Goal: Transaction & Acquisition: Purchase product/service

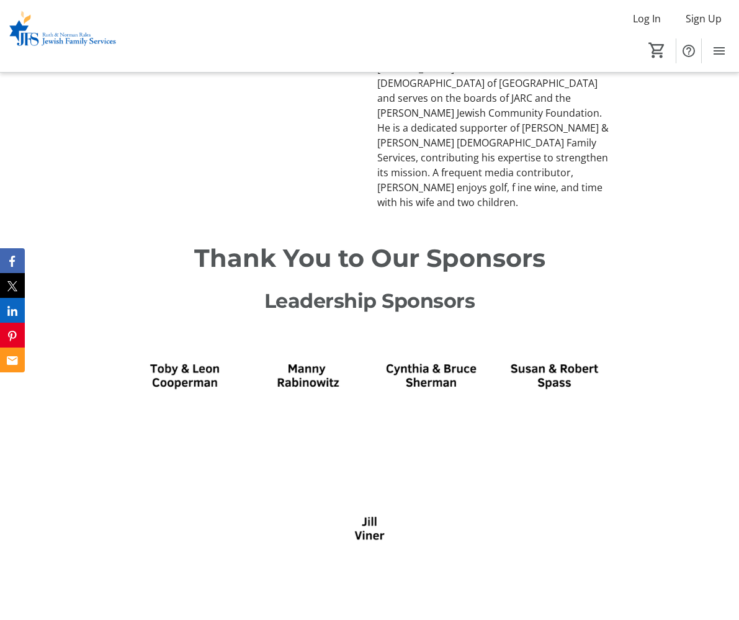
scroll to position [1881, 0]
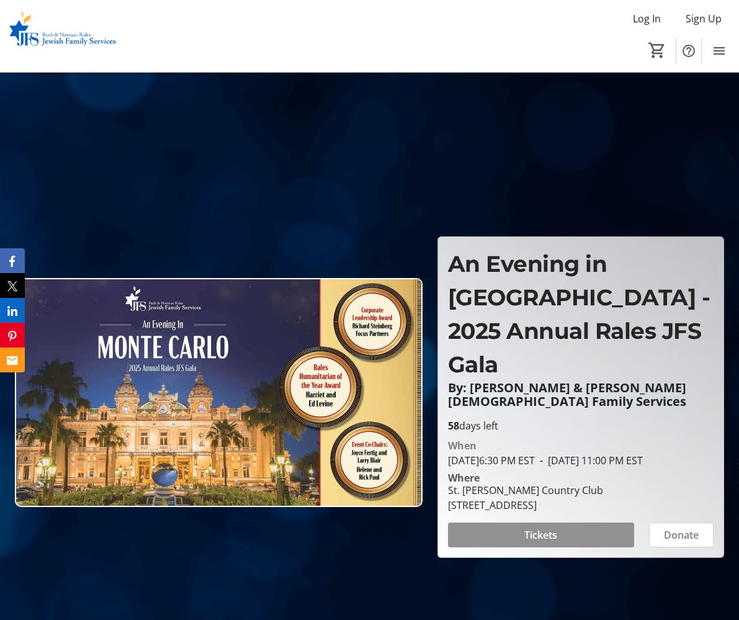
click at [546, 542] on span "Tickets" at bounding box center [540, 534] width 33 height 15
